Goal: Information Seeking & Learning: Learn about a topic

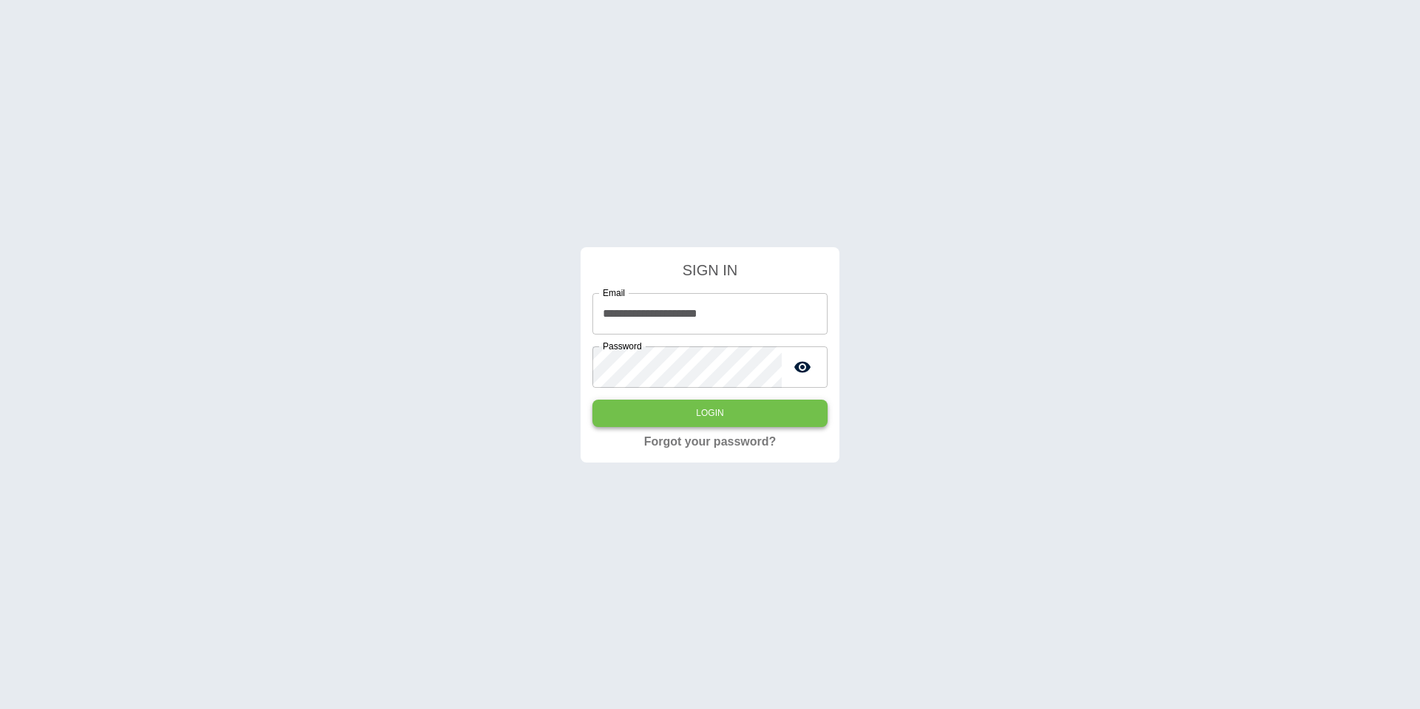
click at [655, 400] on button "Login" at bounding box center [709, 412] width 235 height 27
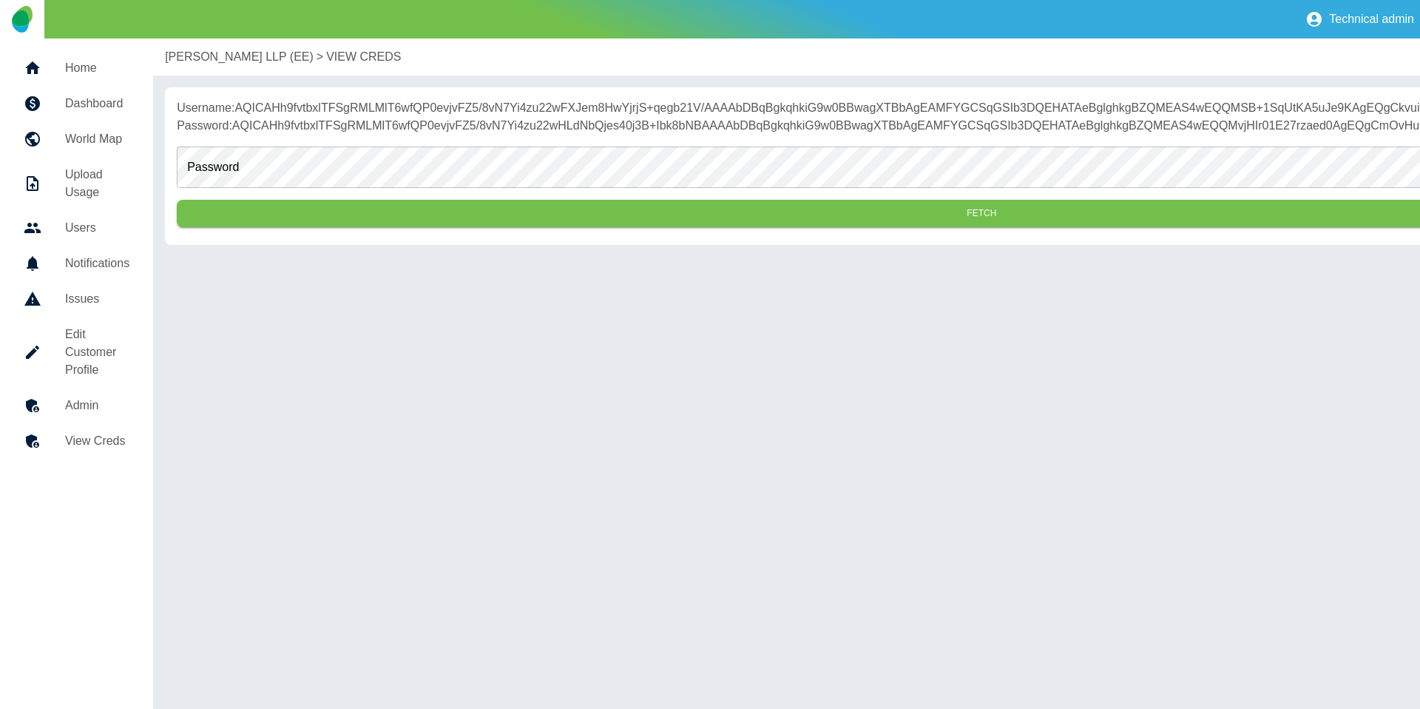
click at [102, 105] on h5 "Dashboard" at bounding box center [97, 104] width 64 height 18
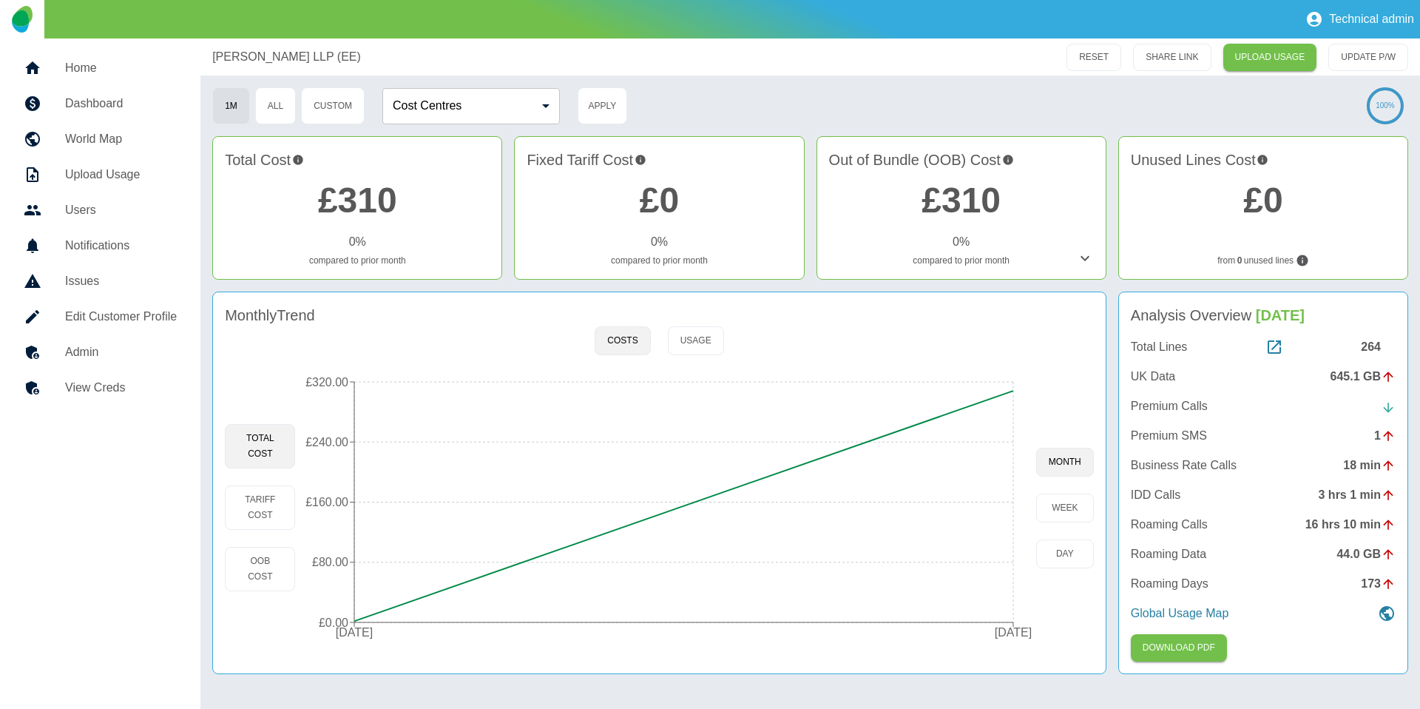
click at [129, 59] on h5 "Home" at bounding box center [121, 68] width 112 height 18
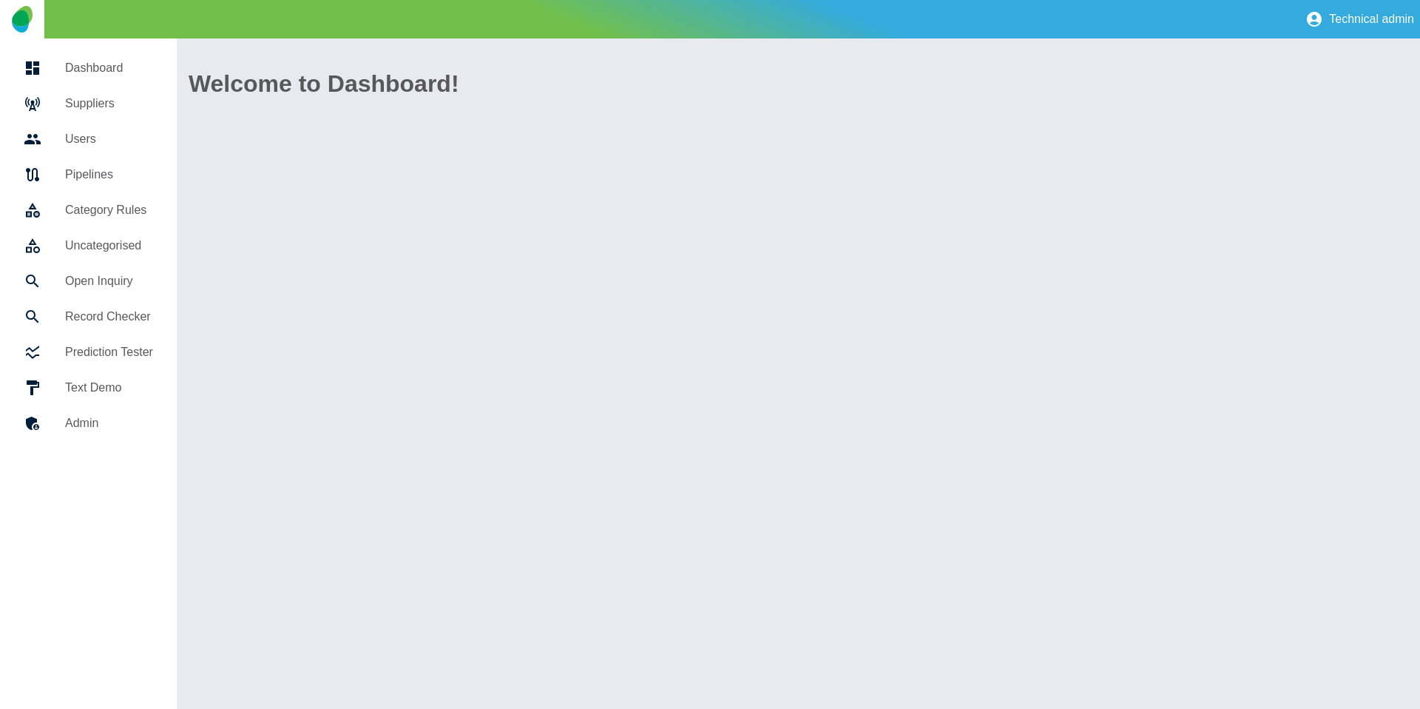
click at [114, 98] on h5 "Suppliers" at bounding box center [109, 104] width 88 height 18
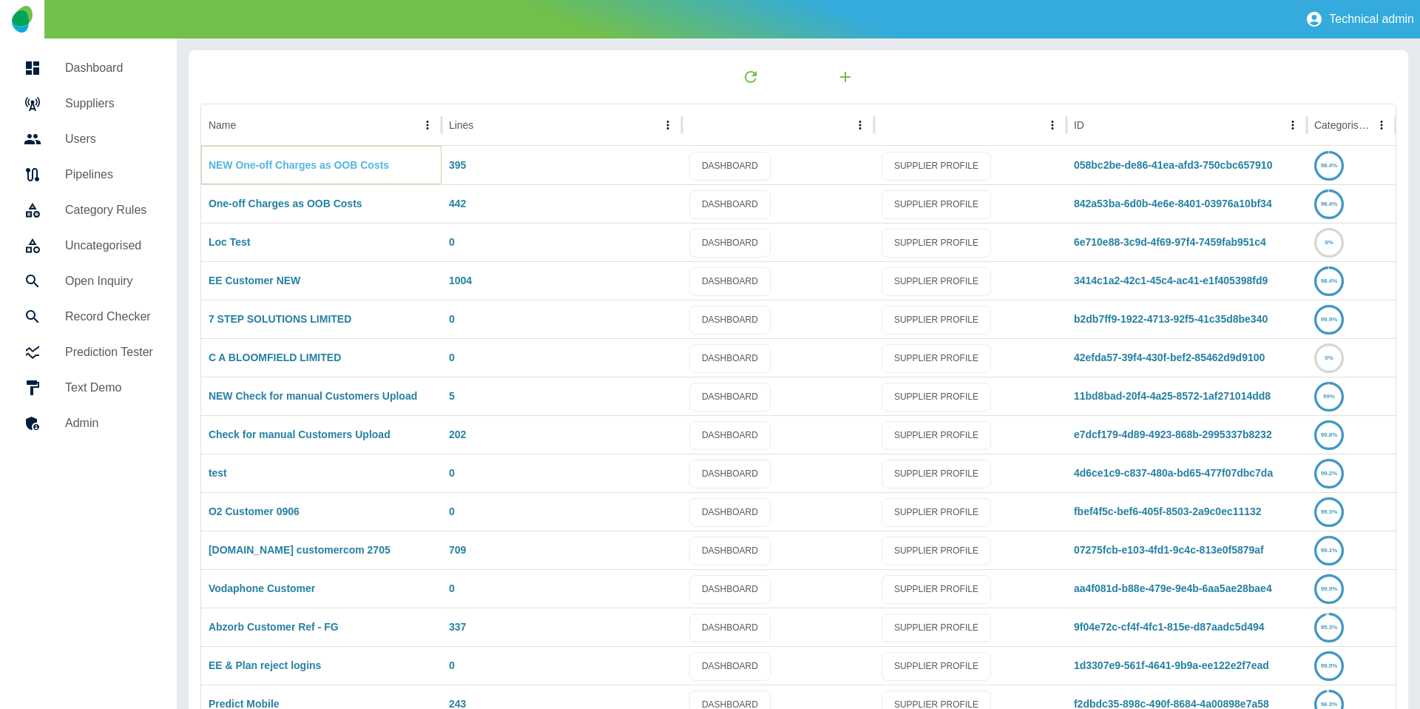
click at [355, 160] on link "NEW One-off Charges as OOB Costs" at bounding box center [299, 165] width 180 height 12
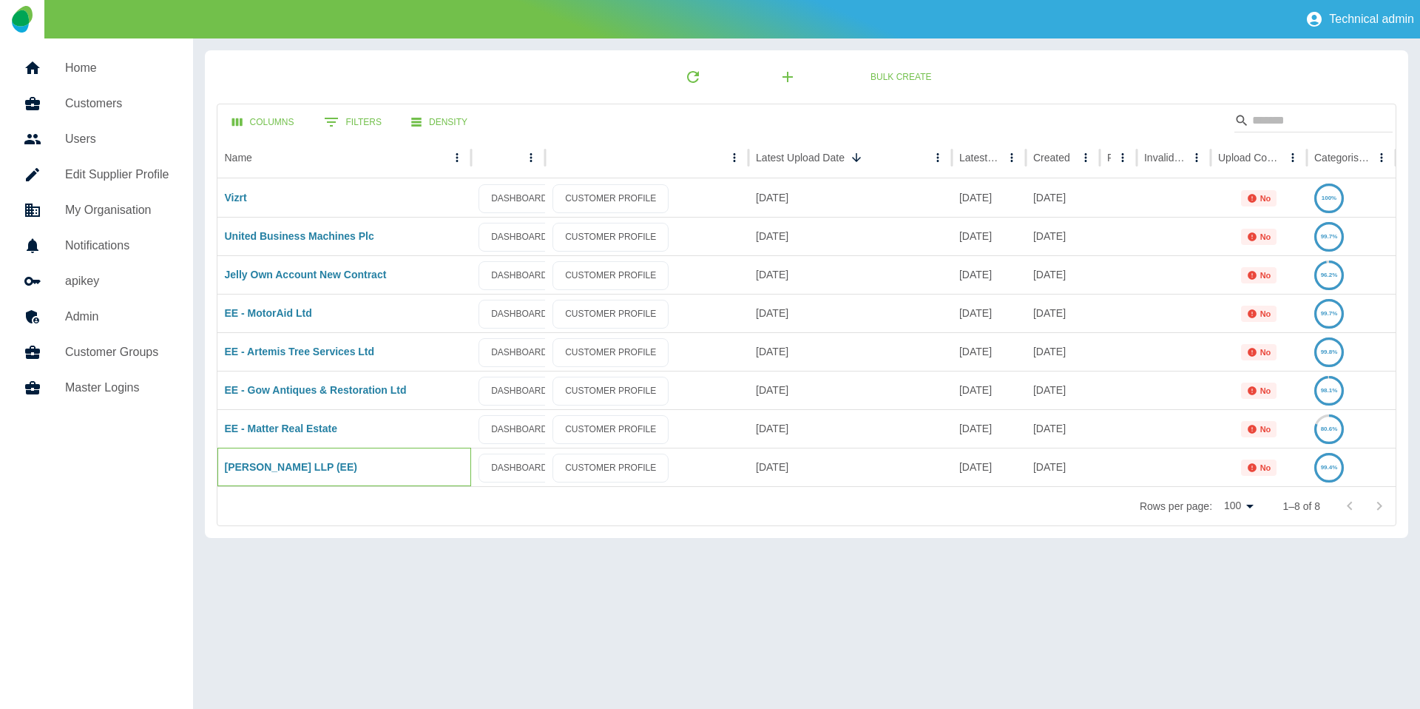
click at [268, 473] on div "Harper Macleod LLP (EE)" at bounding box center [344, 466] width 254 height 38
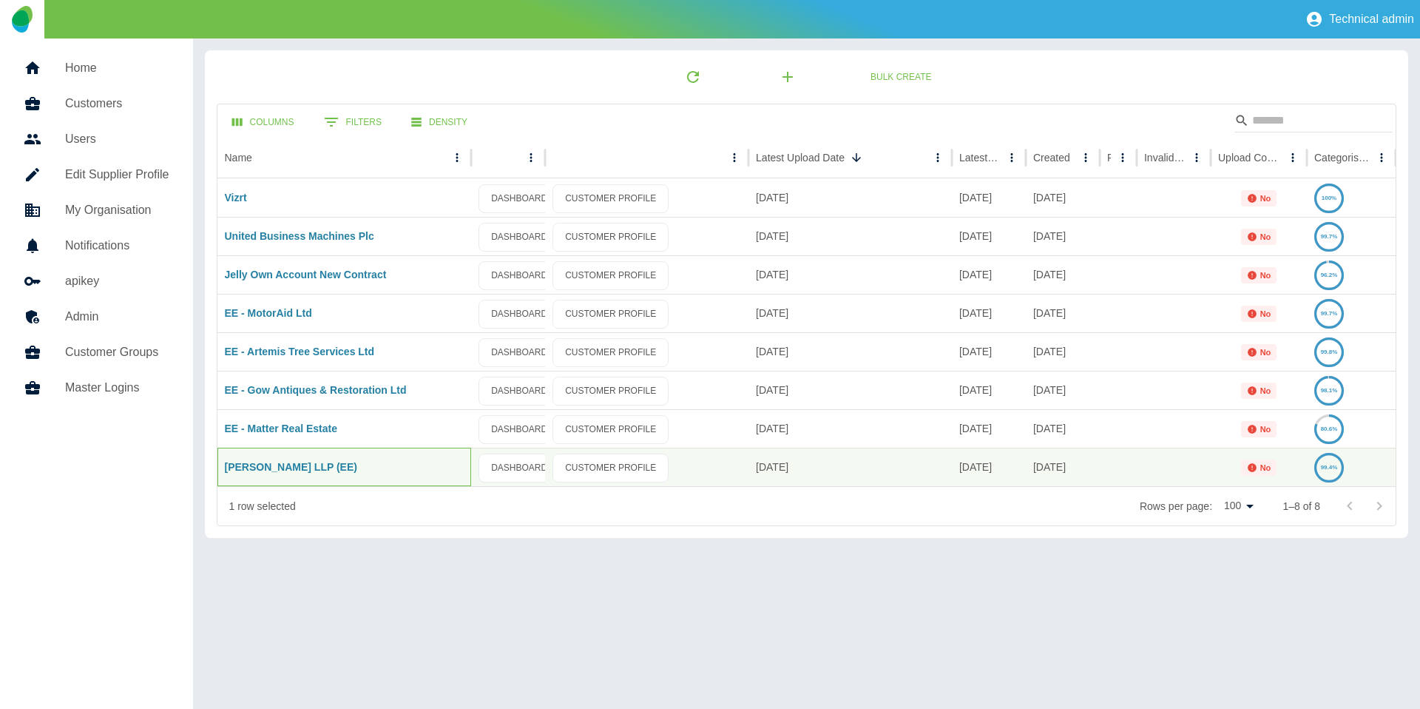
click at [260, 473] on div "Harper Macleod LLP (EE)" at bounding box center [344, 466] width 254 height 38
click at [253, 467] on link "Harper Macleod LLP (EE)" at bounding box center [291, 467] width 132 height 12
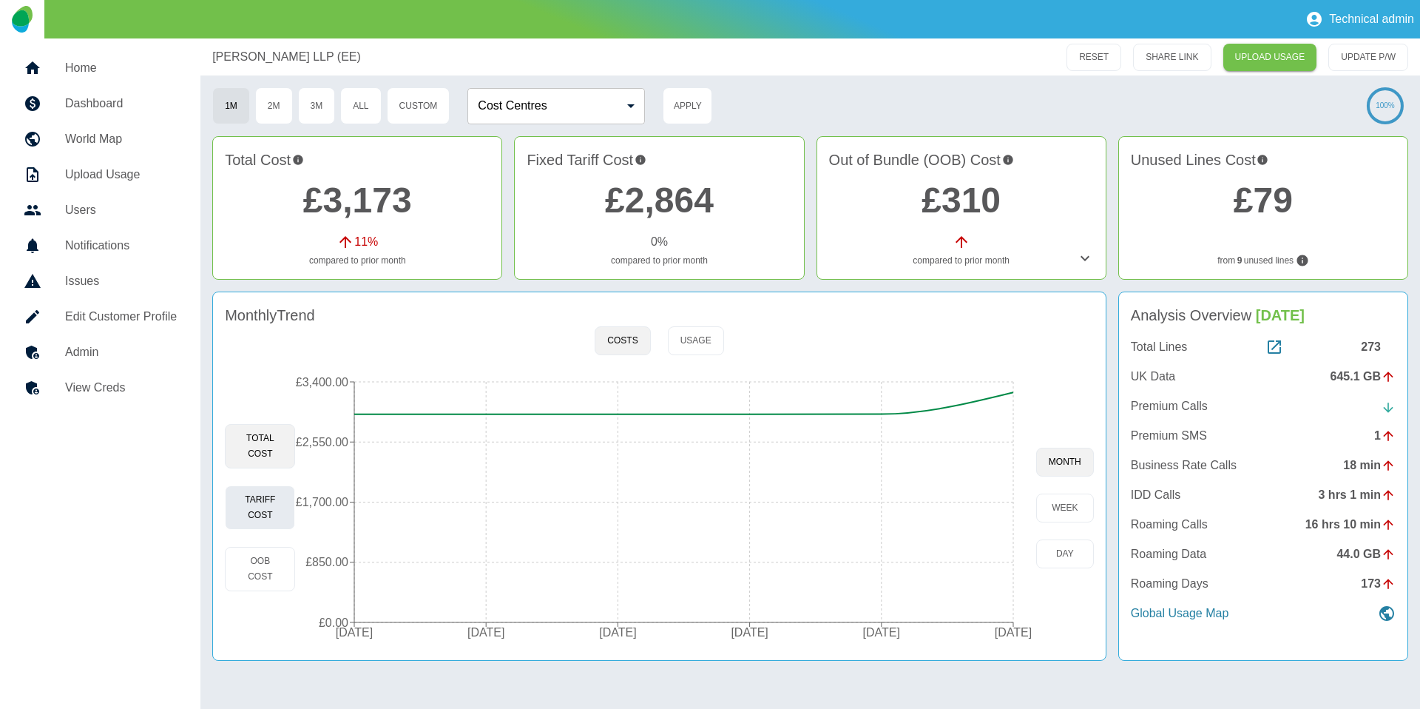
click at [277, 513] on button "Tariff Cost" at bounding box center [260, 507] width 70 height 44
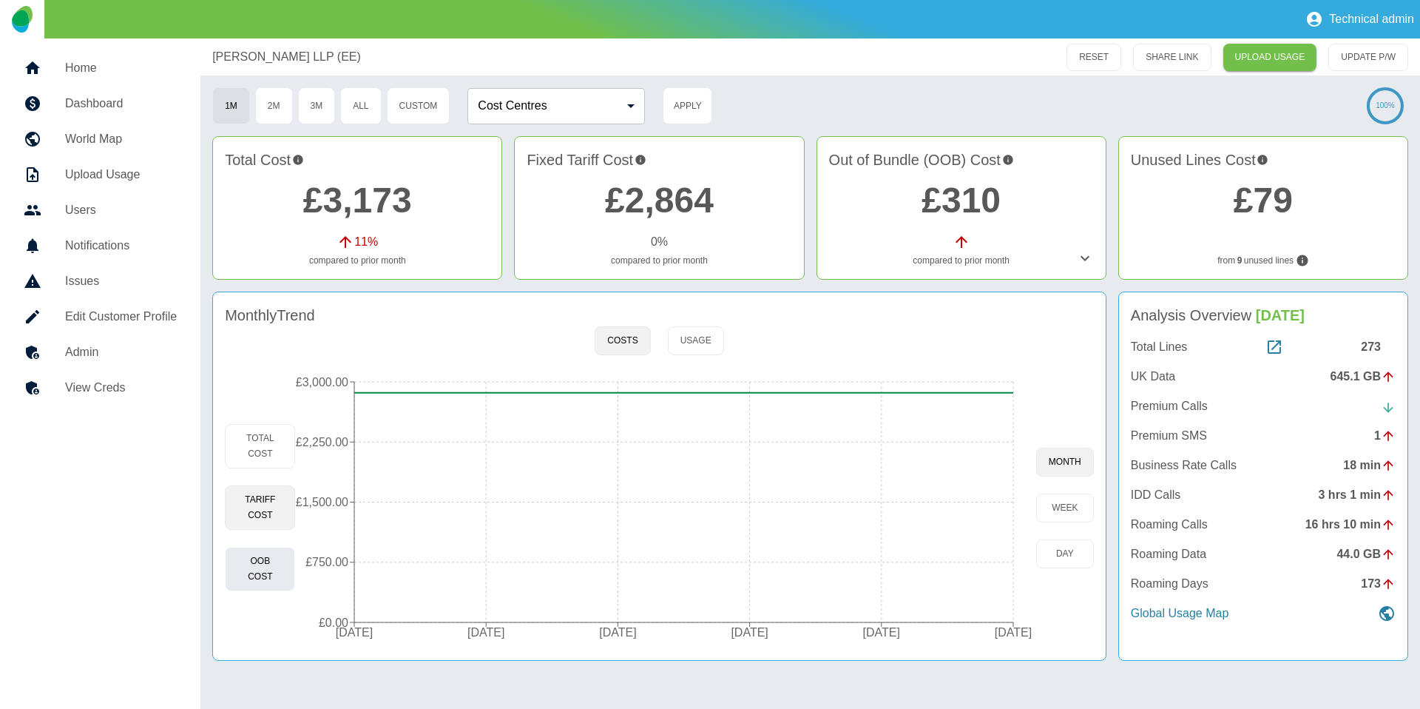
click at [251, 559] on button "OOB Cost" at bounding box center [260, 569] width 70 height 44
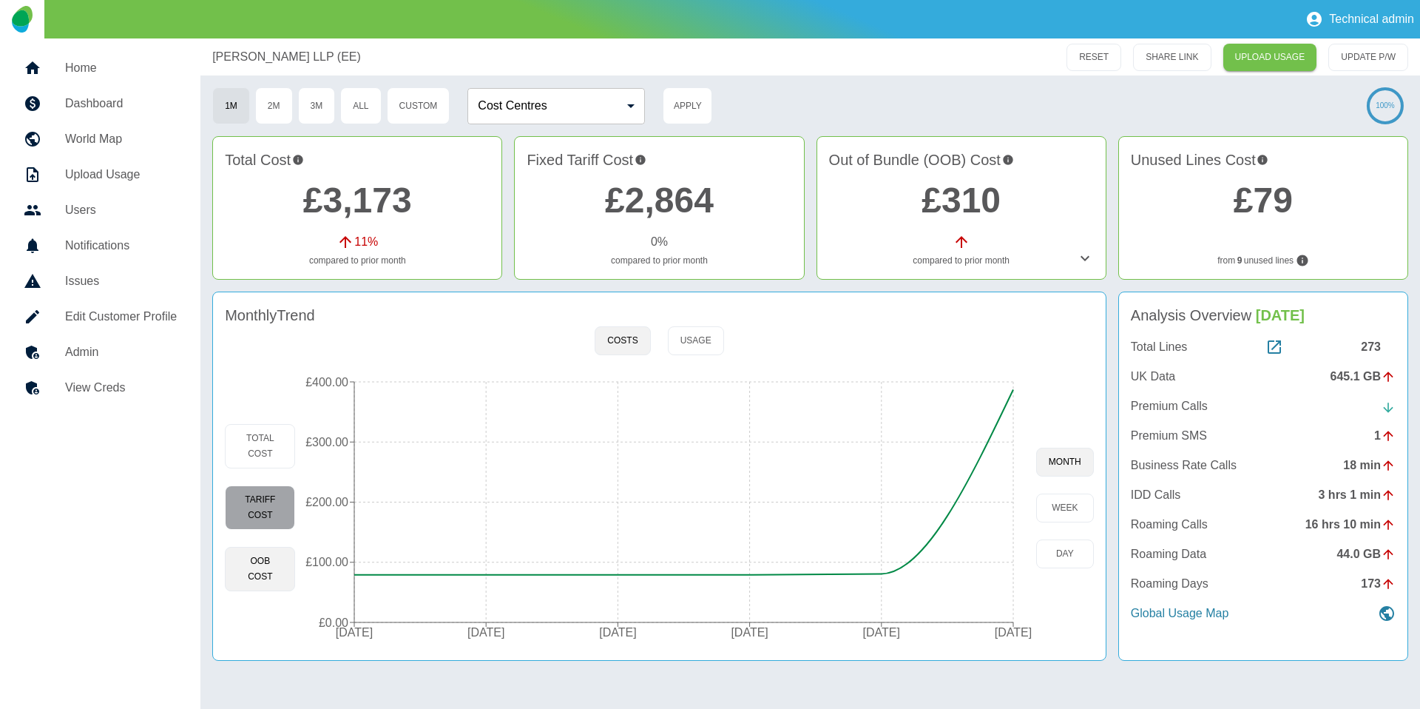
click at [259, 501] on button "Tariff Cost" at bounding box center [260, 507] width 70 height 44
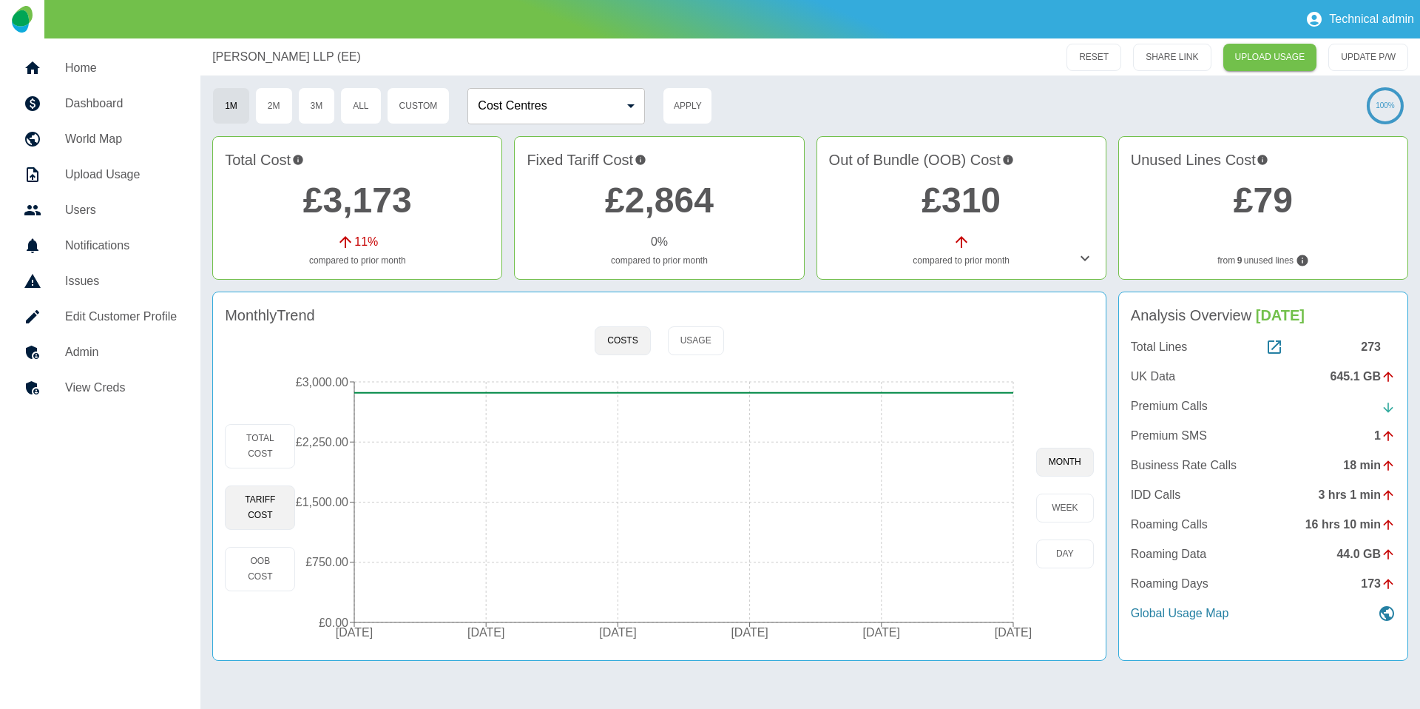
click at [106, 370] on link "View Creds" at bounding box center [100, 388] width 177 height 36
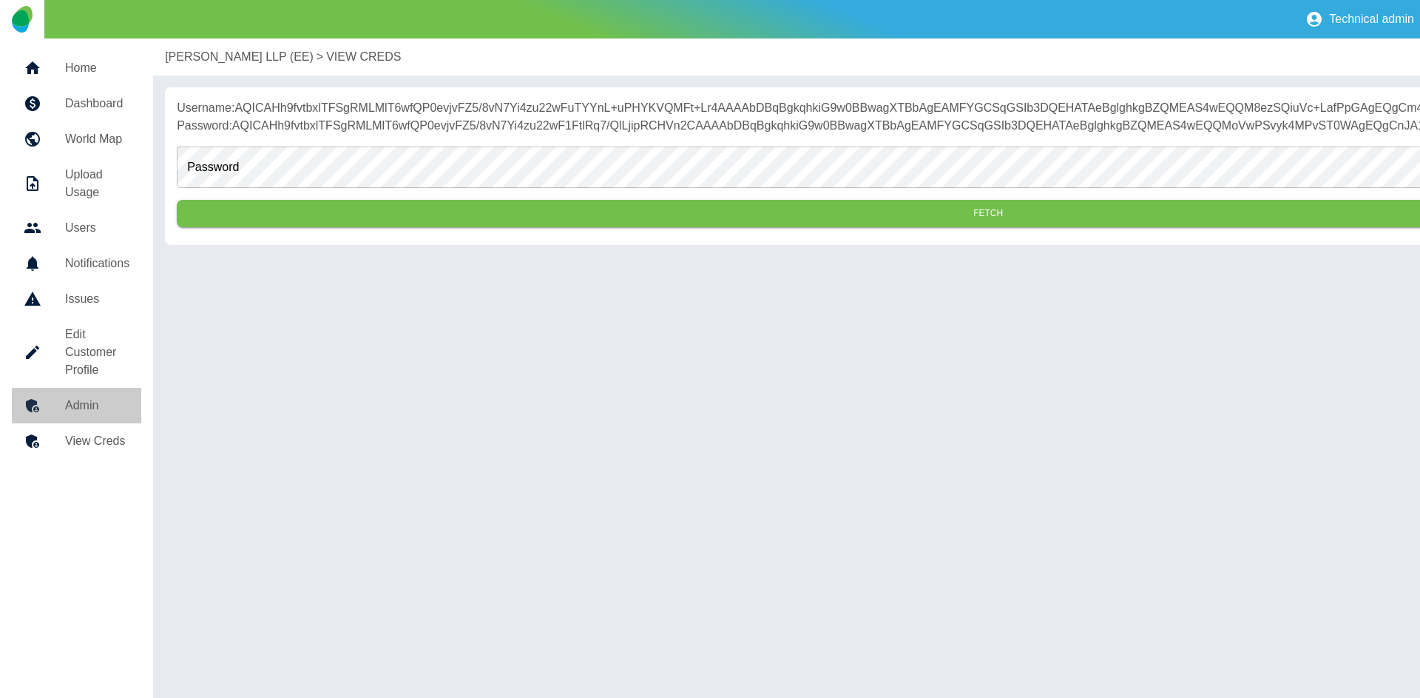
click at [89, 401] on h5 "Admin" at bounding box center [97, 405] width 64 height 18
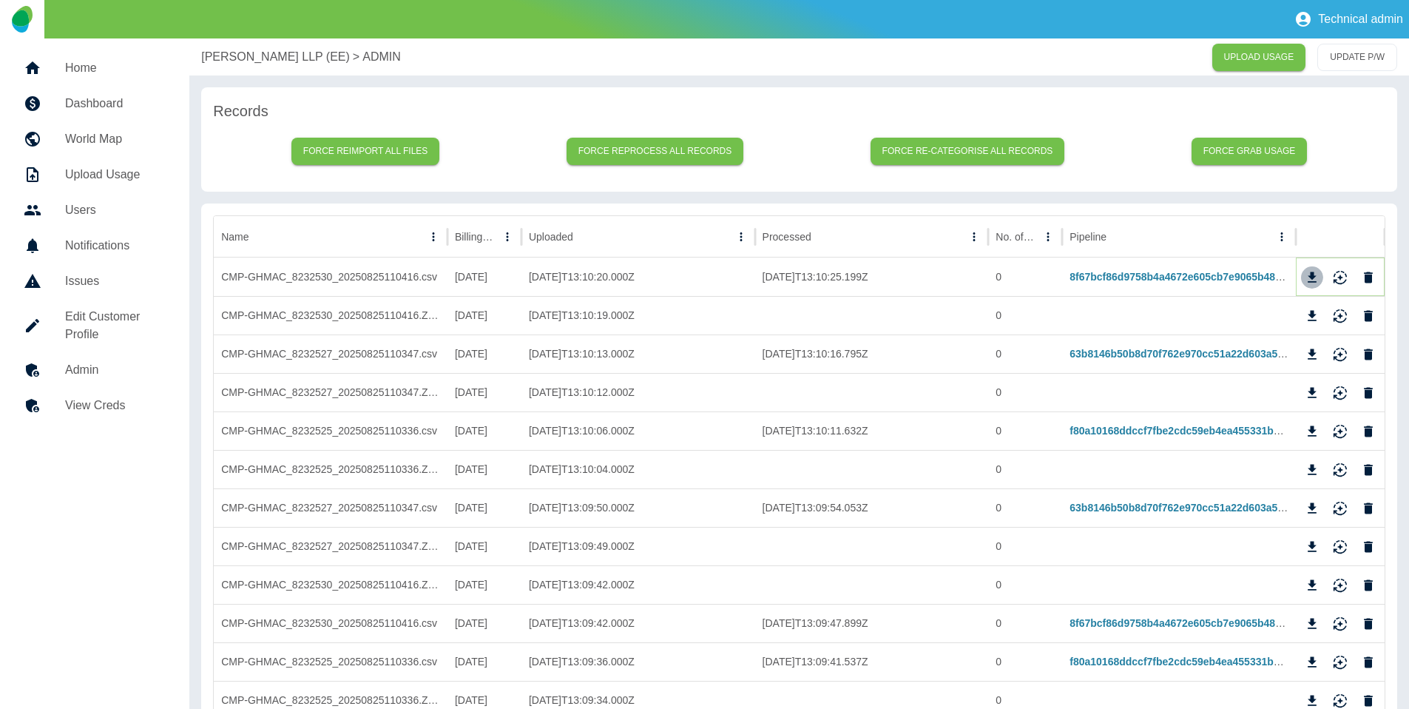
click at [1311, 280] on icon "Download" at bounding box center [1312, 277] width 15 height 15
click at [1312, 351] on icon "Download" at bounding box center [1312, 353] width 9 height 10
click at [111, 100] on h5 "Dashboard" at bounding box center [115, 104] width 101 height 18
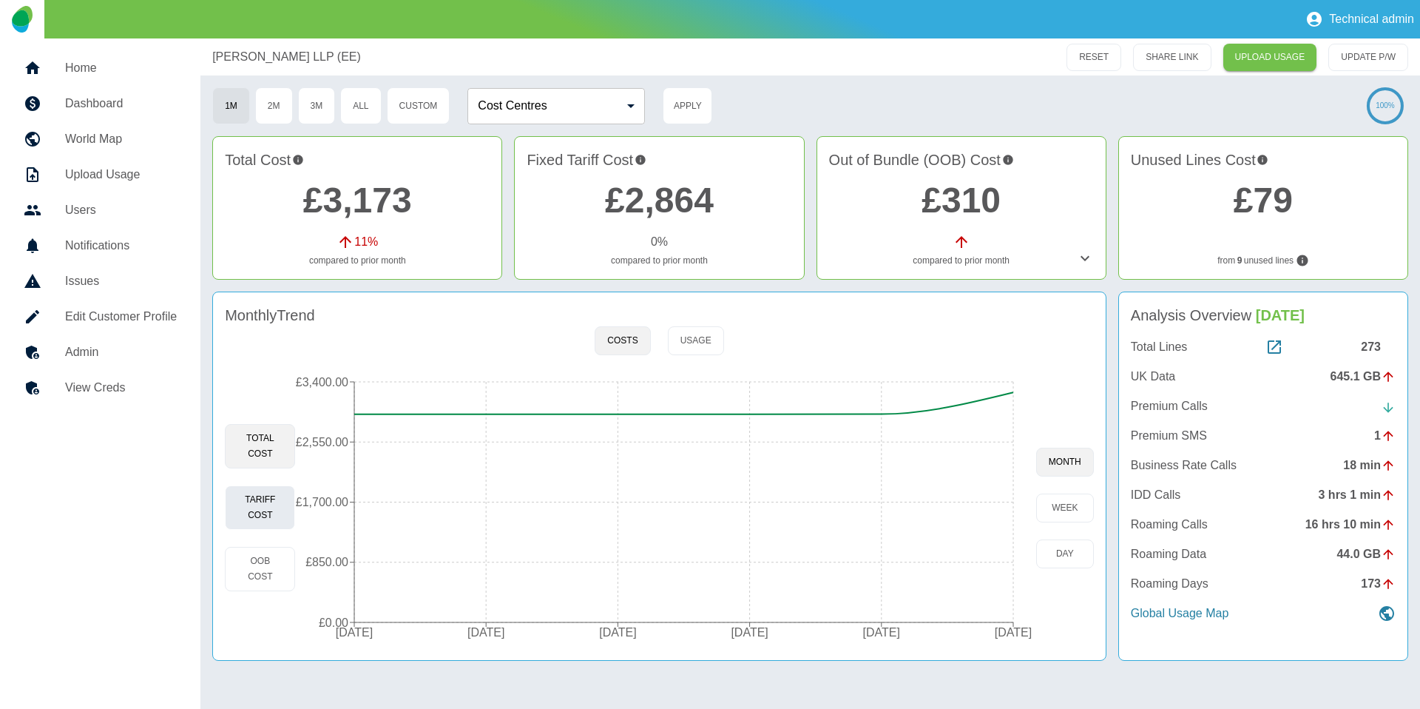
click at [257, 508] on button "Tariff Cost" at bounding box center [260, 507] width 70 height 44
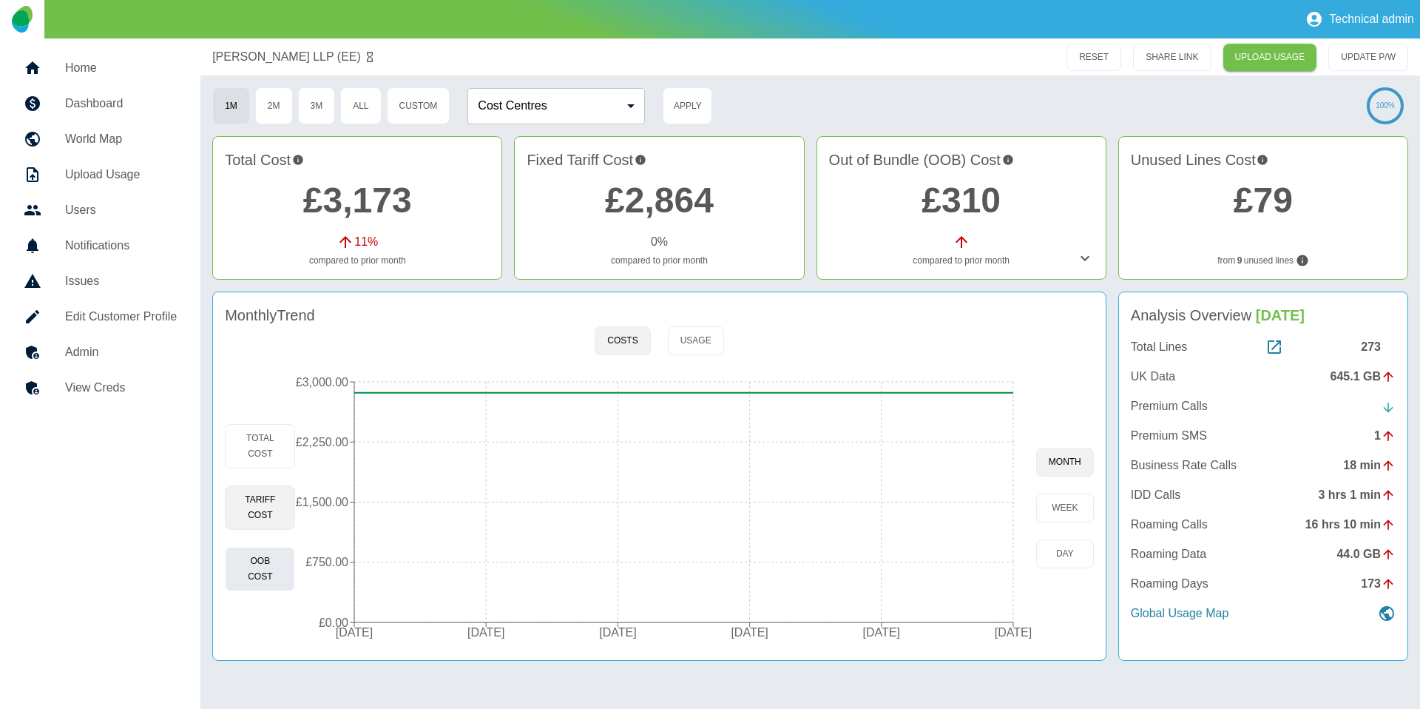
click at [249, 572] on button "OOB Cost" at bounding box center [260, 569] width 70 height 44
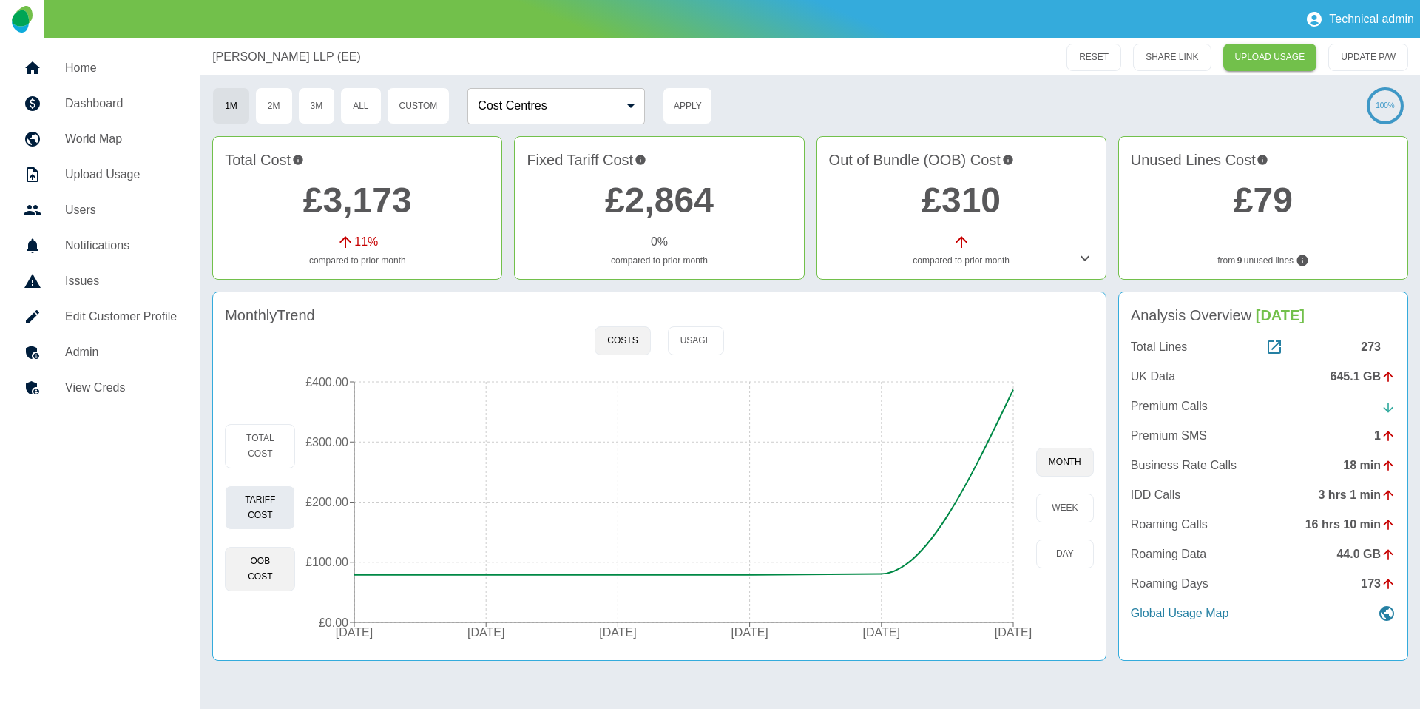
click at [274, 504] on button "Tariff Cost" at bounding box center [260, 507] width 70 height 44
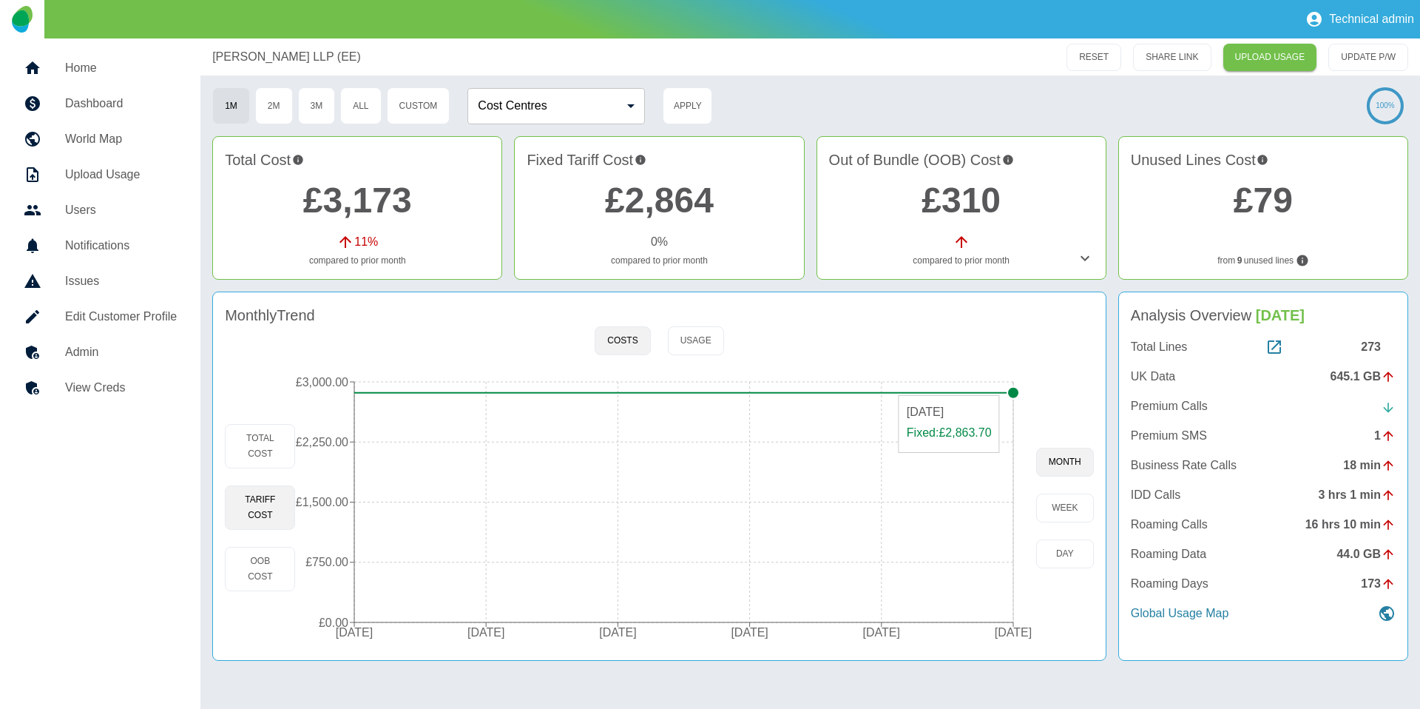
type button "fixed"
click at [267, 575] on button "OOB Cost" at bounding box center [260, 569] width 70 height 44
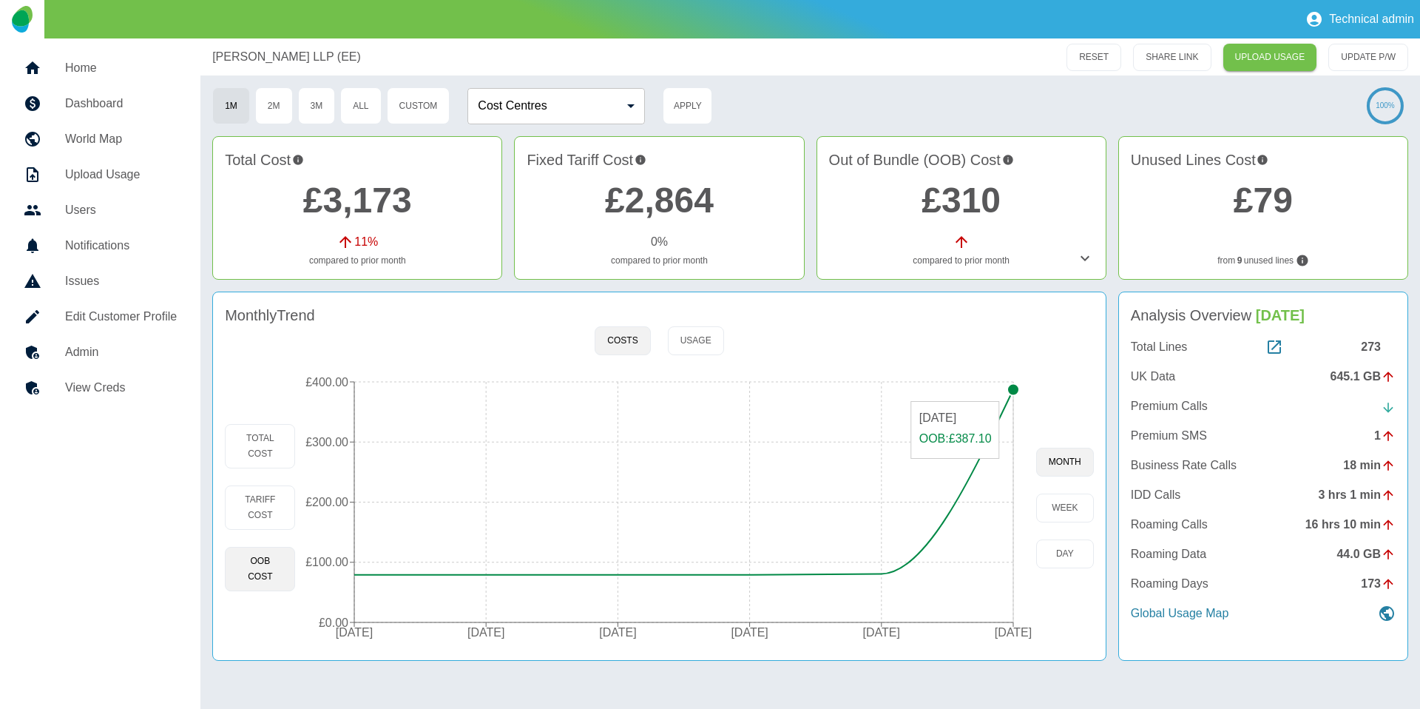
type button "oob"
